Goal: Task Accomplishment & Management: Manage account settings

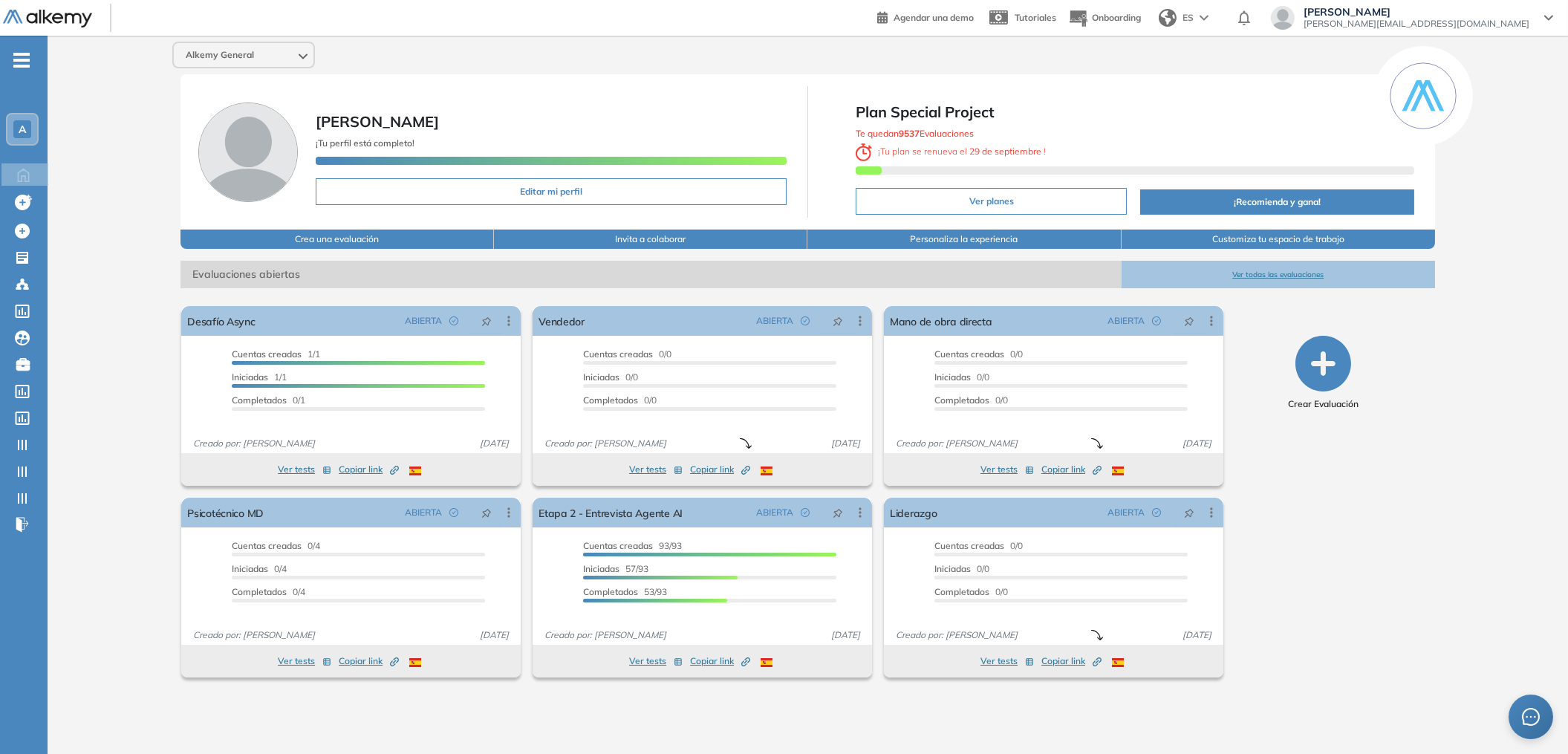
click at [21, 68] on ul "A Home Home Crear evaluacion con AI Crear evaluacion con AI Crear Evaluación Cr…" at bounding box center [23, 298] width 47 height 478
click at [23, 60] on icon "-" at bounding box center [22, 60] width 17 height 3
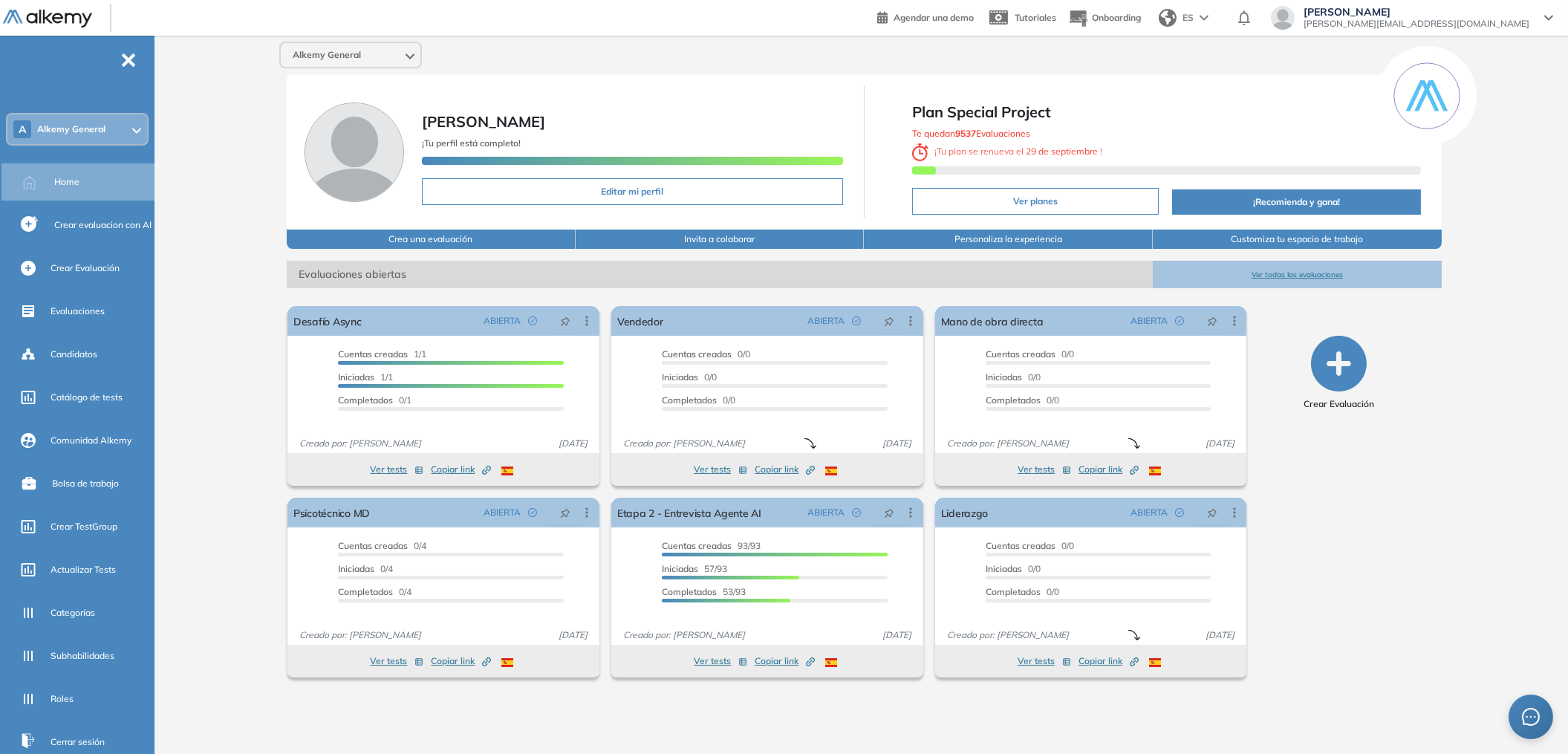
click at [130, 60] on span "-" at bounding box center [128, 59] width 17 height 12
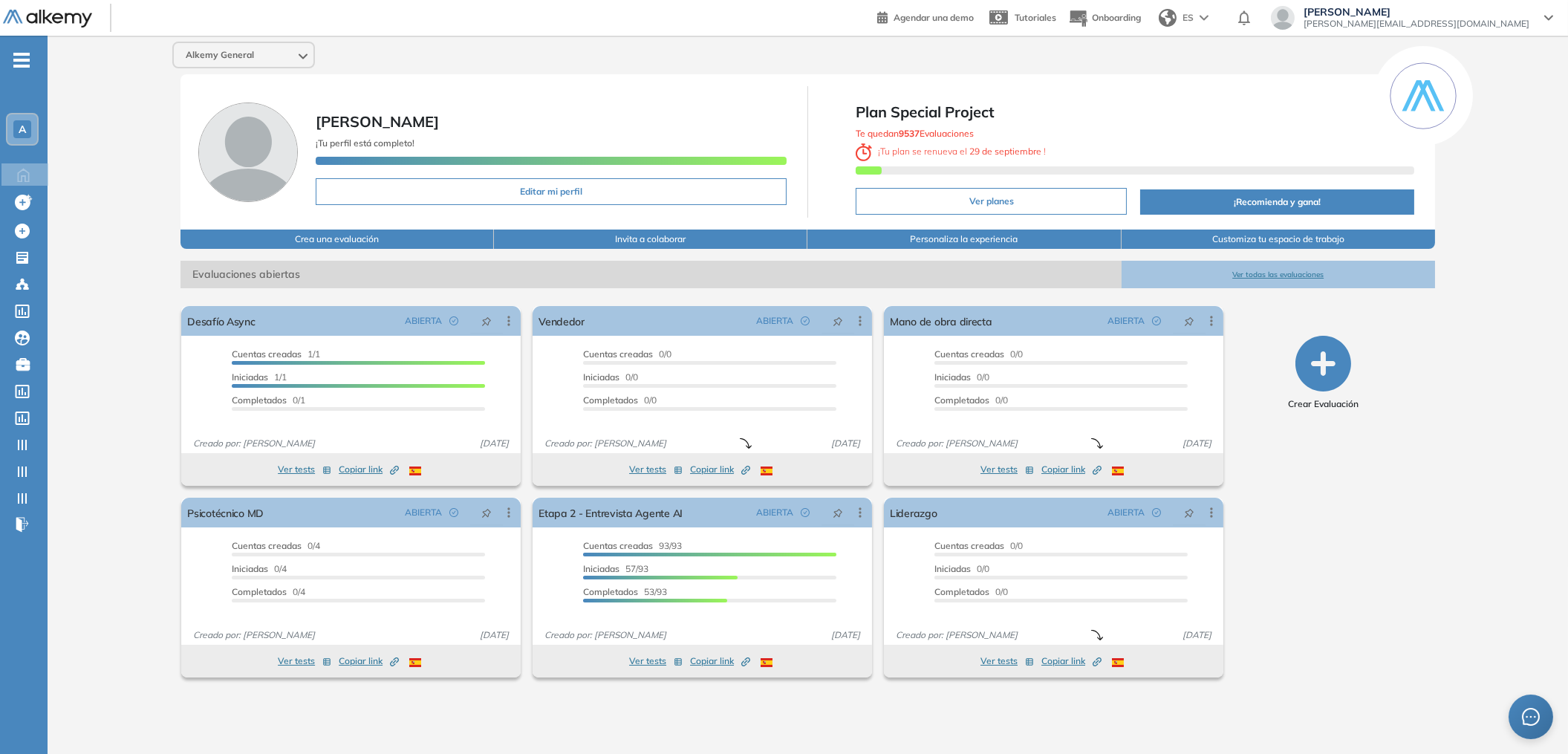
click at [1530, 14] on div "Federico Repetto federico@alkemy.org" at bounding box center [1416, 18] width 244 height 24
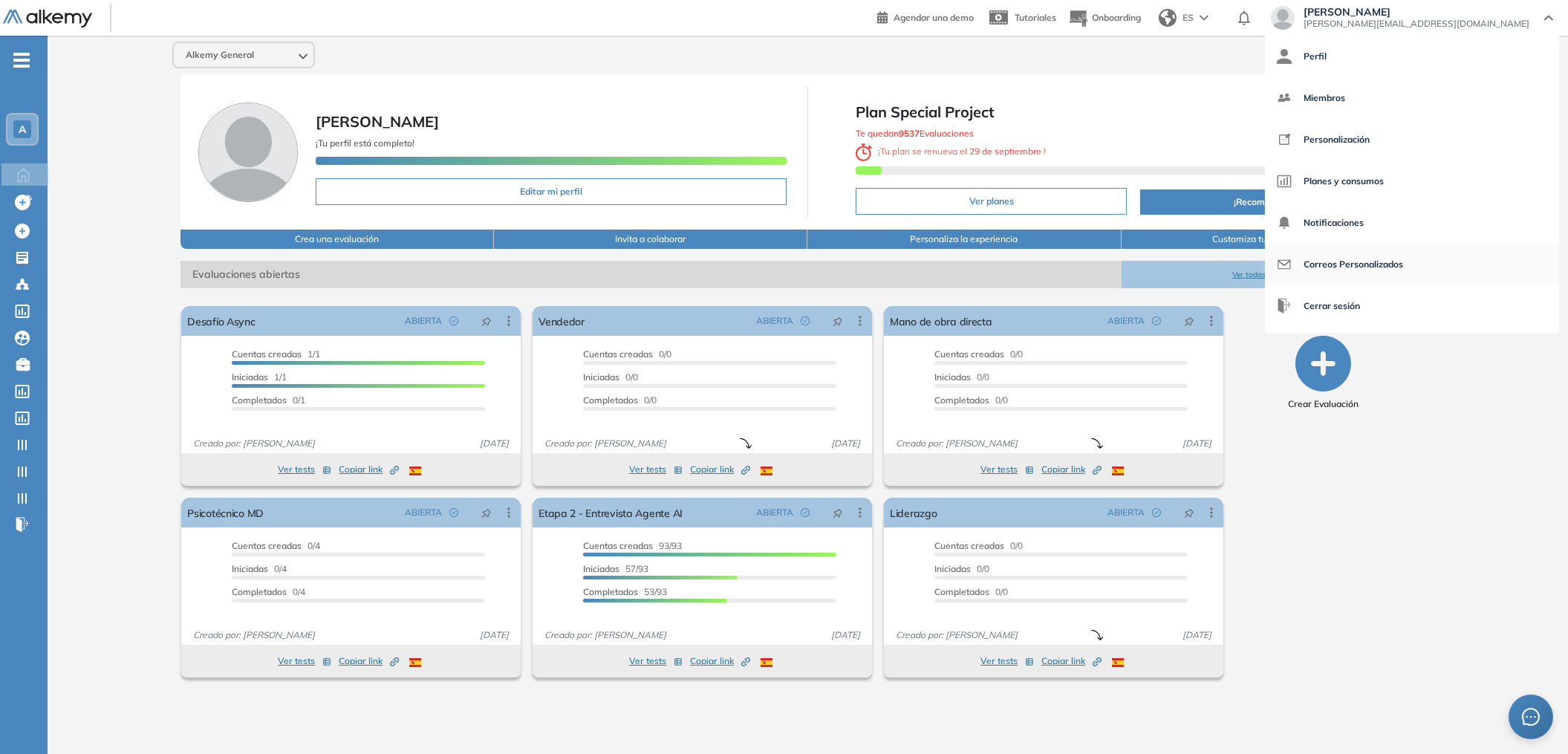
click at [1403, 266] on span "Correos Personalizados" at bounding box center [1353, 265] width 100 height 36
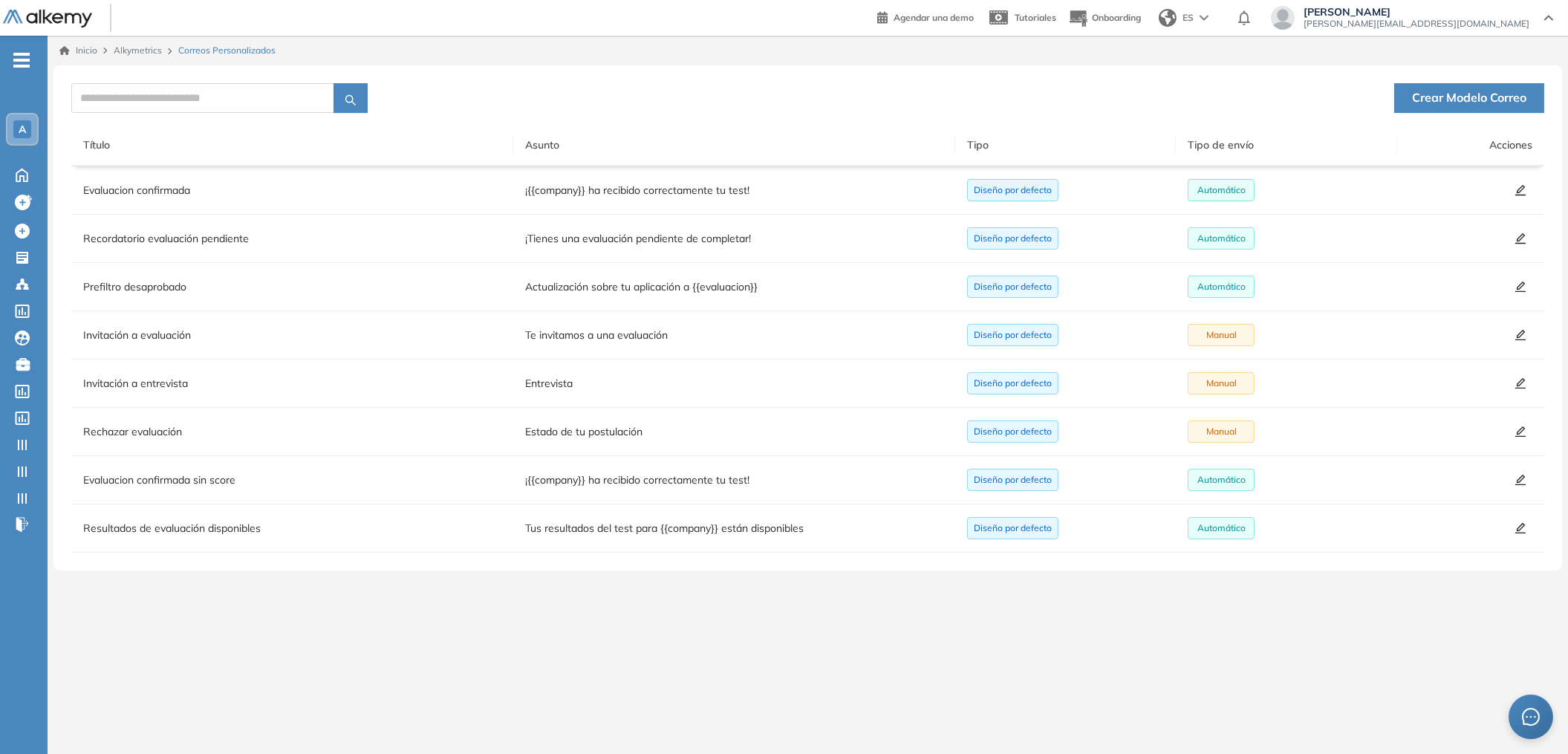
click at [794, 639] on div "Inicio Alkymetrics Correos Personalizados Crear Modelo Correo Título Asunto Tip…" at bounding box center [807, 383] width 1521 height 695
click at [1518, 191] on icon "edit" at bounding box center [1521, 191] width 11 height 11
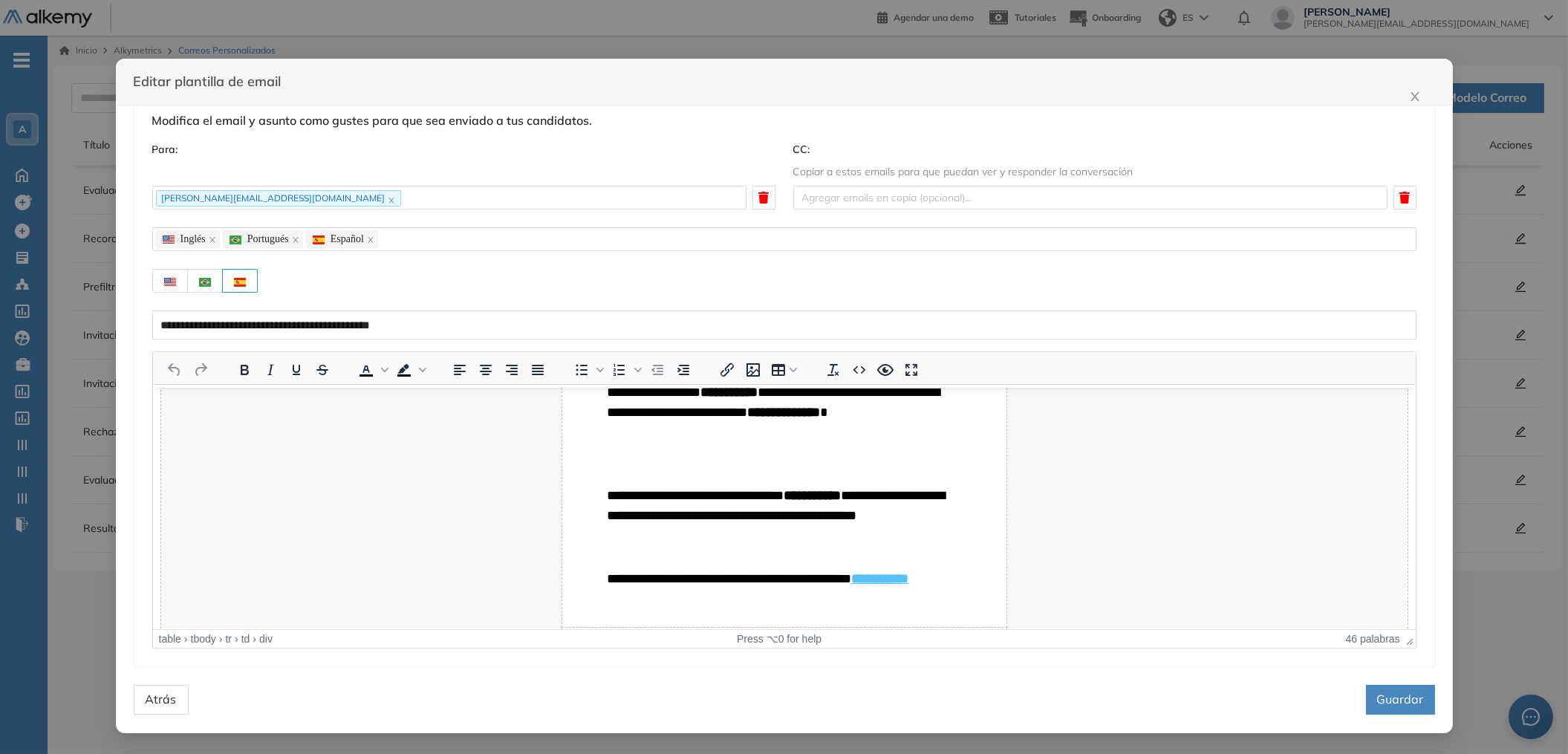
scroll to position [278, 0]
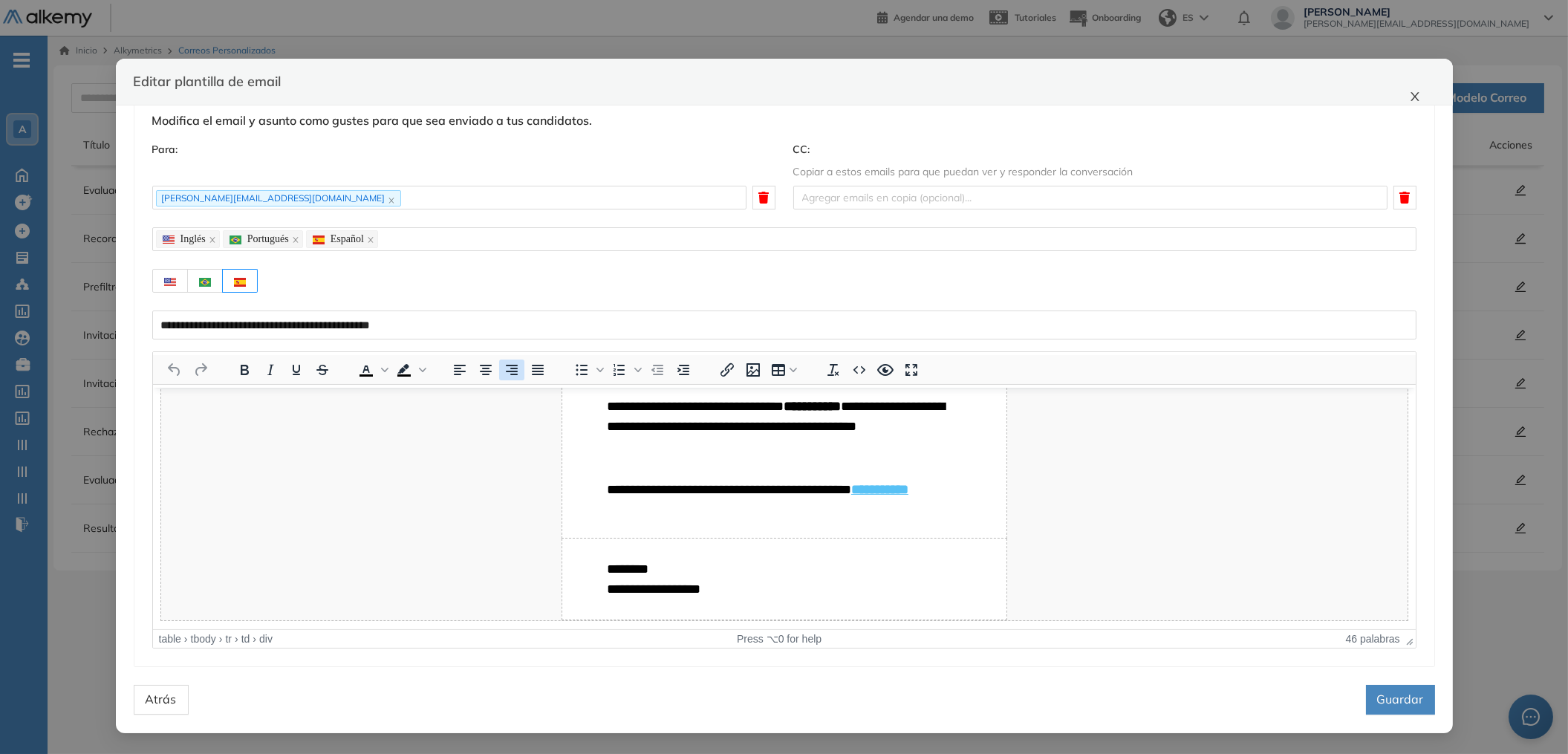
drag, startPoint x: 1419, startPoint y: 94, endPoint x: 515, endPoint y: 379, distance: 947.9
click at [504, 369] on div "**********" at bounding box center [784, 395] width 1337 height 674
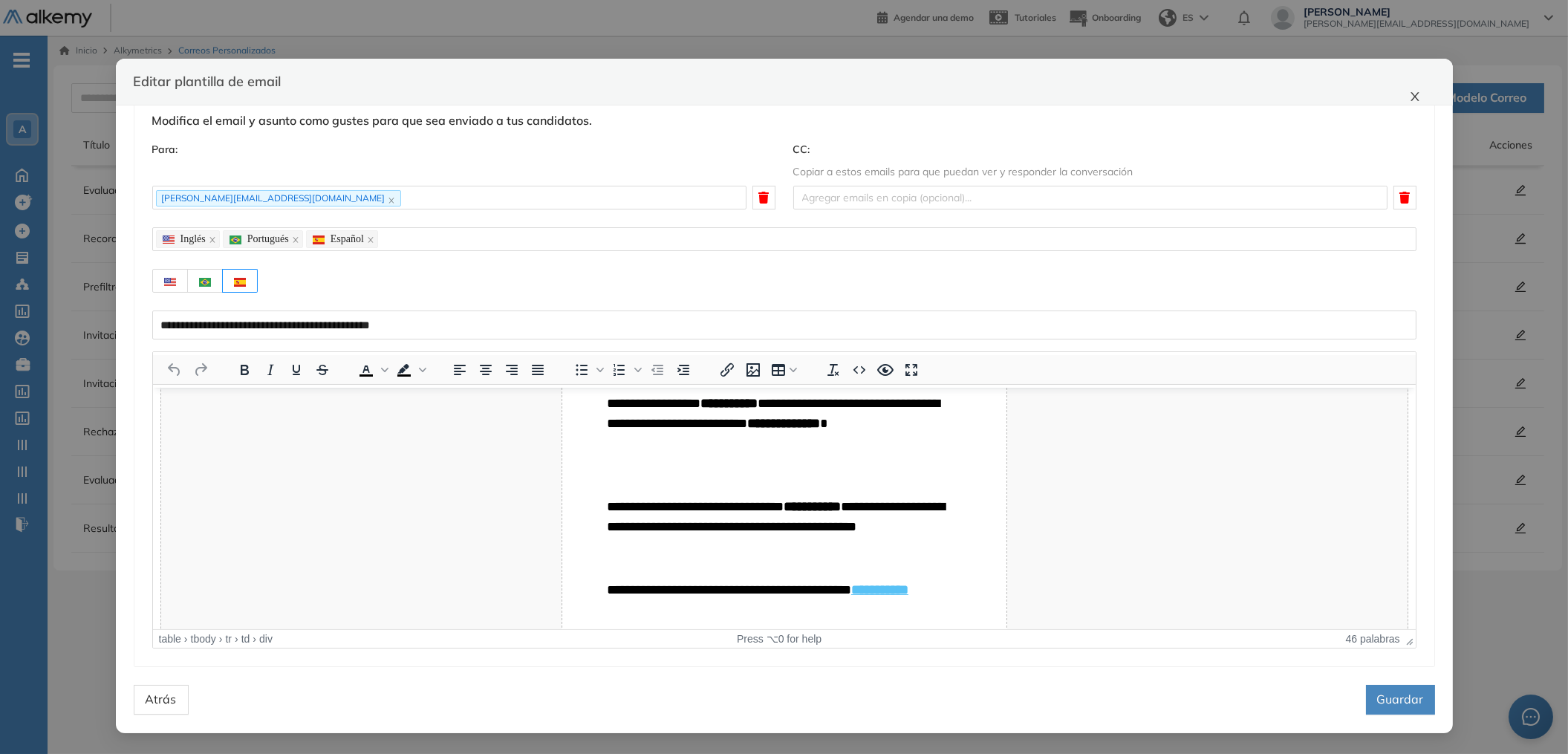
scroll to position [0, 0]
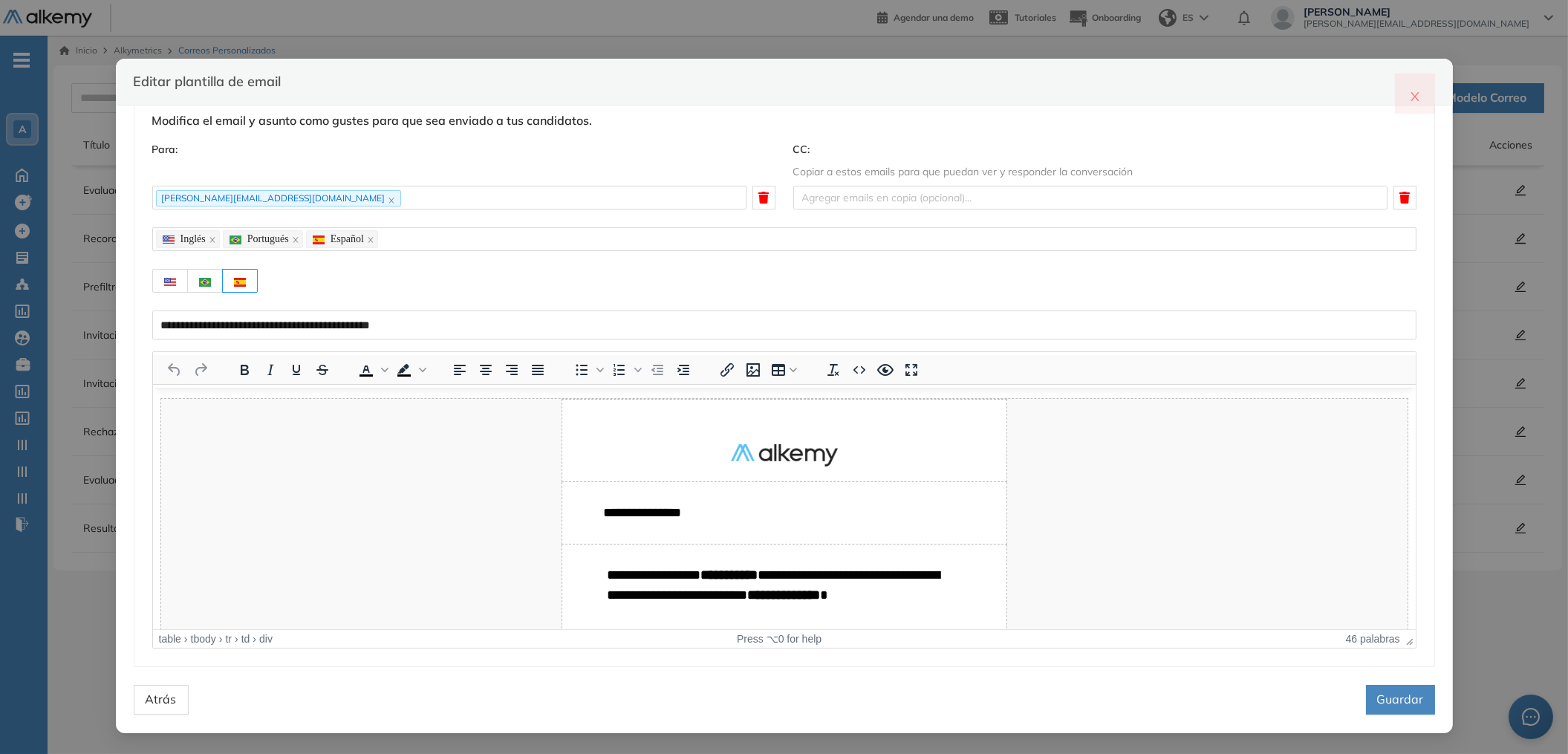
click at [1413, 97] on icon "close" at bounding box center [1415, 97] width 12 height 12
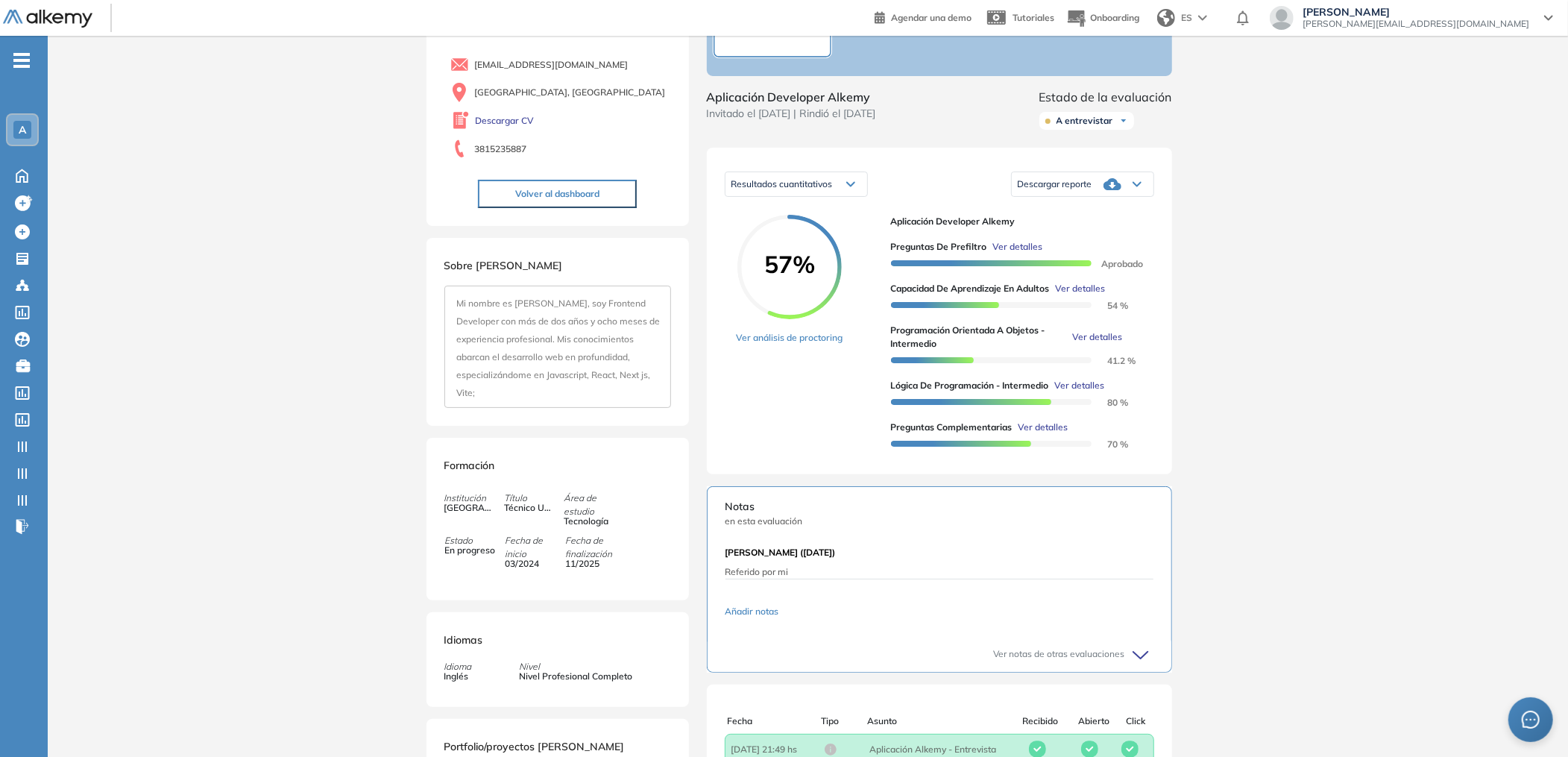
scroll to position [122, 0]
